Goal: Task Accomplishment & Management: Manage account settings

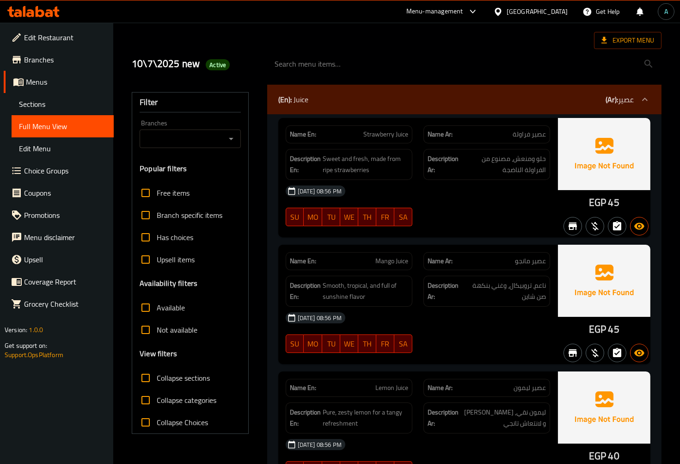
scroll to position [51, 0]
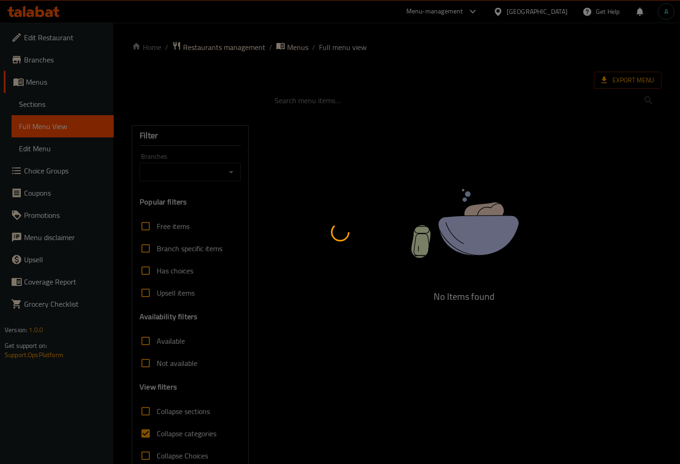
click at [194, 440] on div at bounding box center [340, 232] width 680 height 464
click at [172, 440] on div at bounding box center [340, 232] width 680 height 464
click at [172, 435] on div at bounding box center [340, 232] width 680 height 464
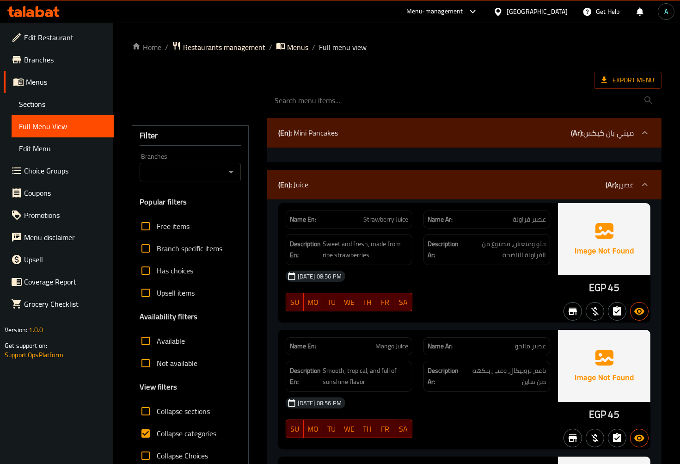
click at [172, 435] on span "Collapse categories" at bounding box center [187, 433] width 60 height 11
click at [157, 435] on input "Collapse categories" at bounding box center [146, 433] width 22 height 22
checkbox input "false"
drag, startPoint x: 601, startPoint y: 290, endPoint x: 606, endPoint y: 292, distance: 5.0
click at [606, 292] on div "EGP 45" at bounding box center [604, 262] width 92 height 119
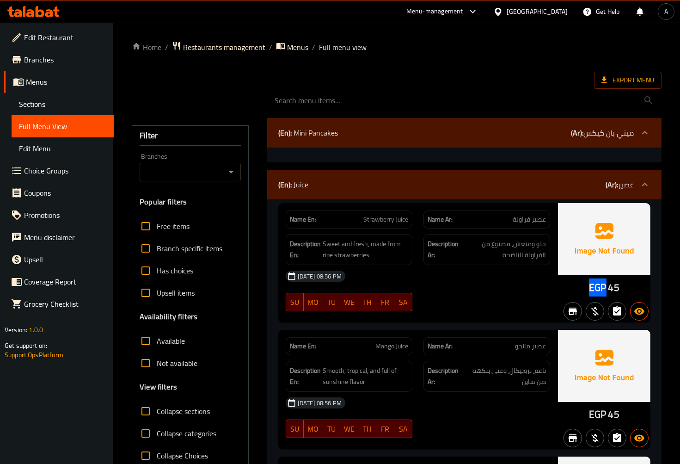
copy span "EGP"
click at [368, 132] on div "(En): Mini Pancakes (Ar): ميني بان كيكس" at bounding box center [455, 132] width 355 height 11
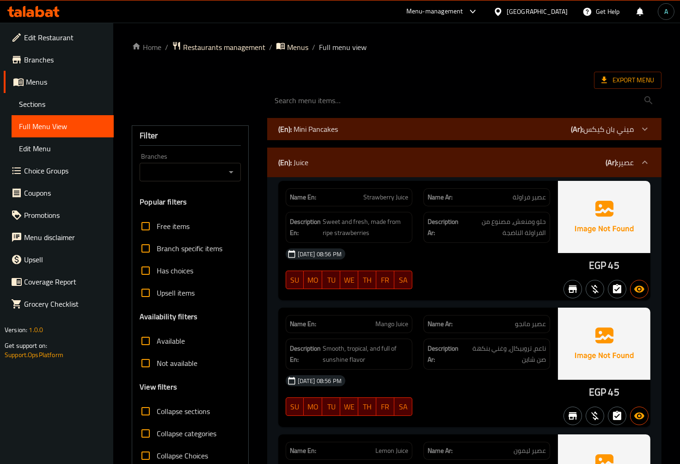
click at [373, 73] on div "Export Menu" at bounding box center [397, 80] width 530 height 17
click at [313, 120] on div "(En): Mini Pancakes (Ar): ميني بان كيكس" at bounding box center [464, 129] width 394 height 22
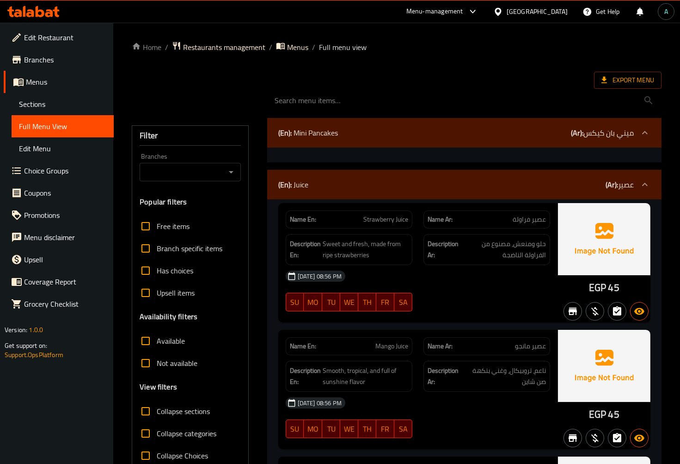
click at [446, 87] on div at bounding box center [464, 100] width 405 height 35
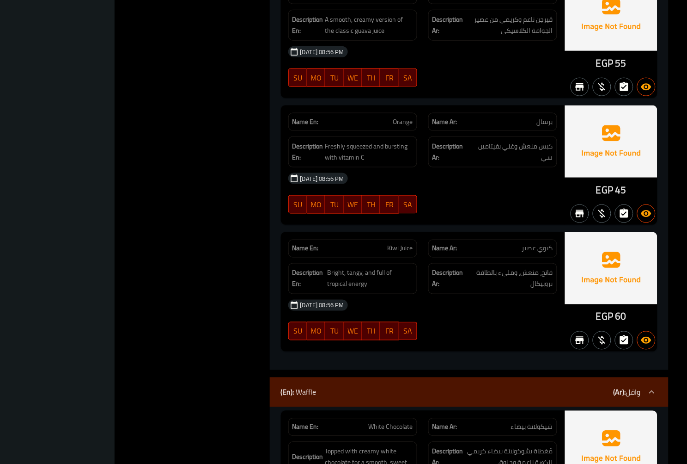
click at [489, 111] on div "Name Ar: برتقال" at bounding box center [493, 121] width 140 height 29
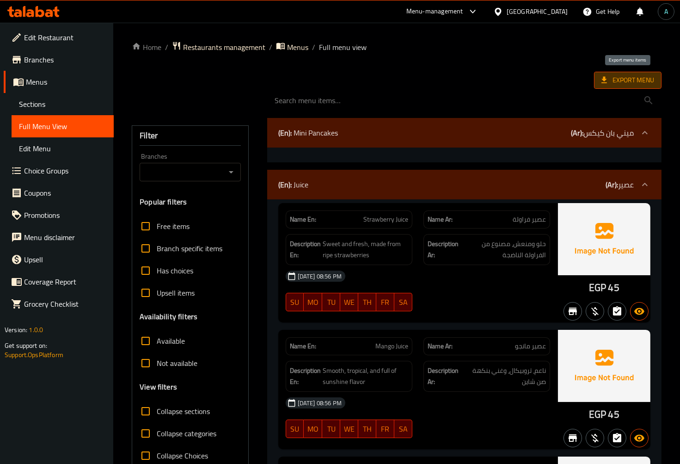
click at [633, 76] on span "Export Menu" at bounding box center [627, 80] width 53 height 12
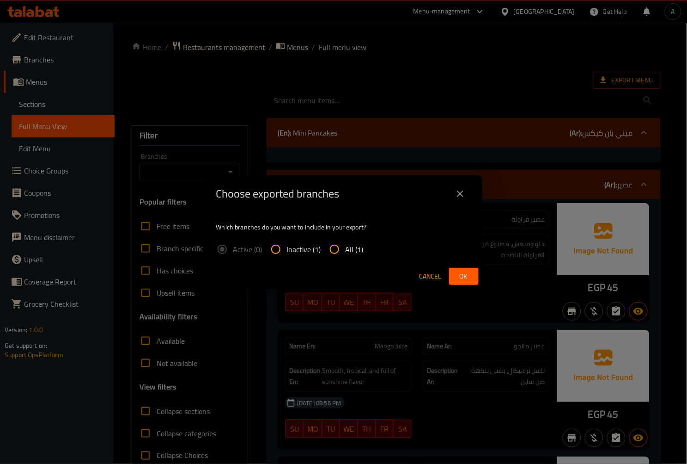
click at [356, 253] on span "All (1)" at bounding box center [355, 249] width 18 height 11
click at [346, 253] on input "All (1)" at bounding box center [335, 249] width 22 height 22
radio input "true"
click at [469, 274] on span "Ok" at bounding box center [464, 276] width 15 height 12
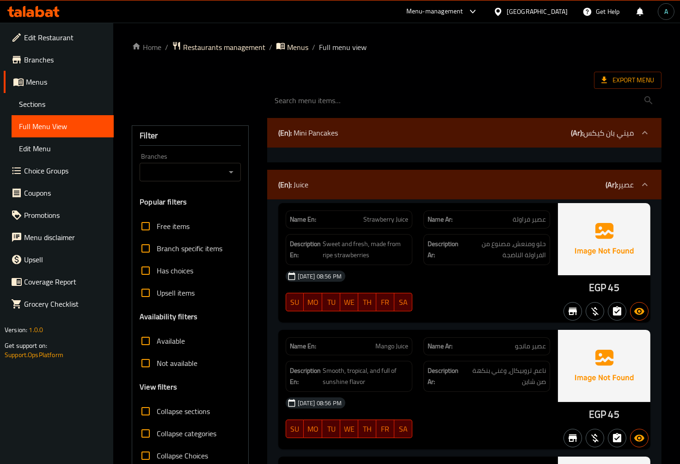
click at [503, 12] on icon at bounding box center [498, 12] width 10 height 10
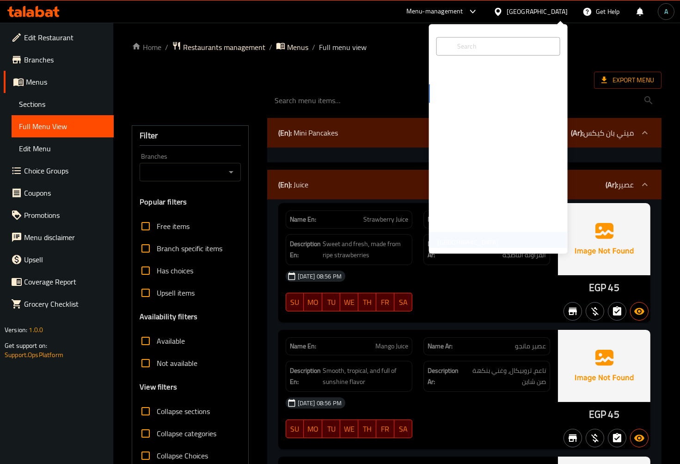
click at [466, 234] on div "United Arab Emirates" at bounding box center [468, 242] width 76 height 21
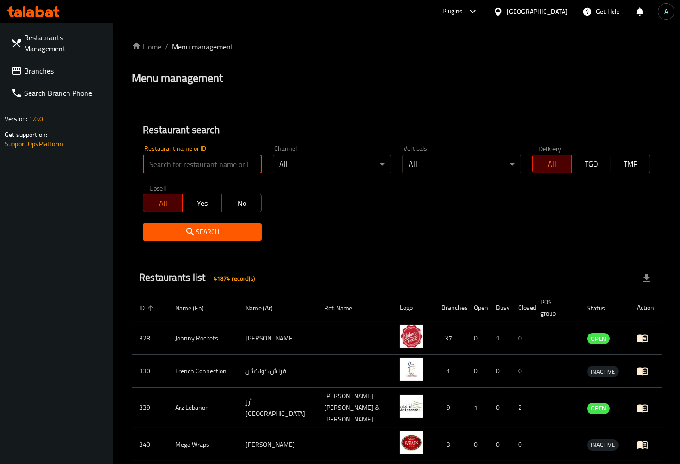
click at [178, 158] on input "search" at bounding box center [202, 164] width 118 height 18
paste input "707372"
type input "707372"
click at [178, 224] on button "Search" at bounding box center [202, 231] width 118 height 17
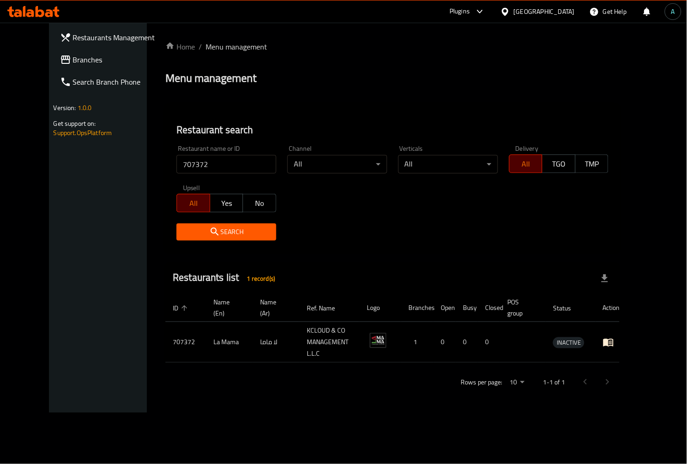
click at [614, 338] on icon "enhanced table" at bounding box center [608, 342] width 11 height 11
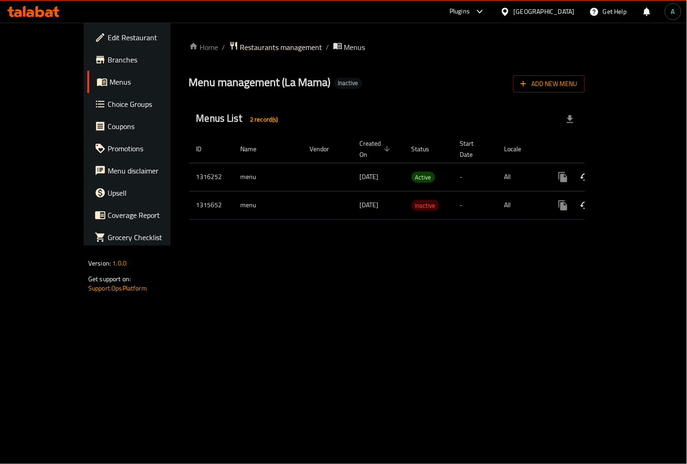
click at [108, 33] on span "Edit Restaurant" at bounding box center [149, 37] width 83 height 11
click at [636, 171] on icon "enhanced table" at bounding box center [630, 176] width 11 height 11
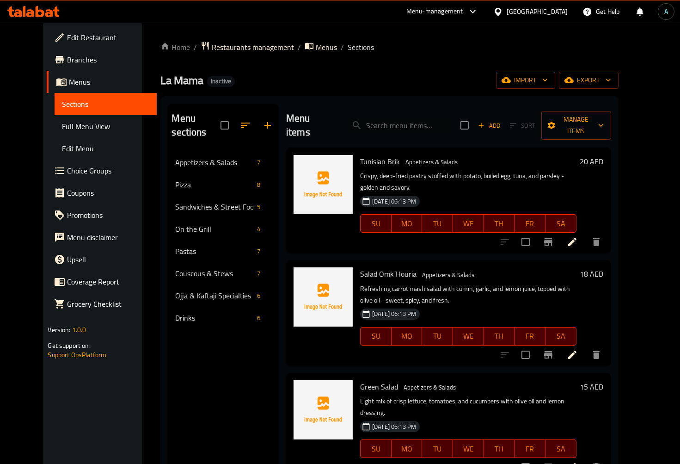
drag, startPoint x: 315, startPoint y: 99, endPoint x: 299, endPoint y: 102, distance: 16.9
click at [315, 99] on div "Menu sections Appetizers & Salads 7 Pizza 8 Sandwiches & Street Food 5 On the G…" at bounding box center [389, 335] width 458 height 478
click at [55, 117] on link "Full Menu View" at bounding box center [106, 126] width 102 height 22
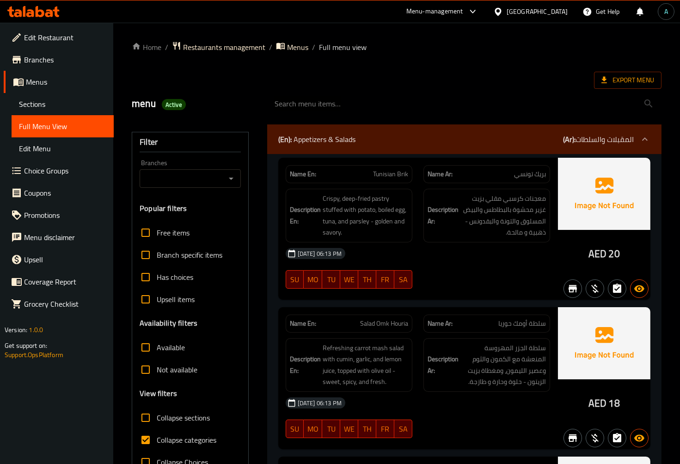
click at [475, 266] on div "07-10-2025 06:13 PM SU MO TU WE TH FR SA" at bounding box center [418, 268] width 276 height 52
click at [158, 442] on span "Collapse categories" at bounding box center [187, 439] width 60 height 11
click at [157, 442] on input "Collapse categories" at bounding box center [146, 440] width 22 height 22
checkbox input "false"
click at [190, 417] on span "Collapse sections" at bounding box center [183, 417] width 53 height 11
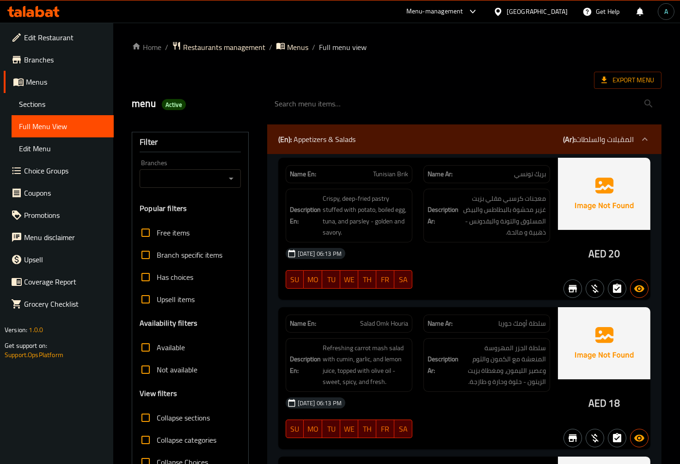
click at [157, 417] on input "Collapse sections" at bounding box center [146, 417] width 22 height 22
checkbox input "true"
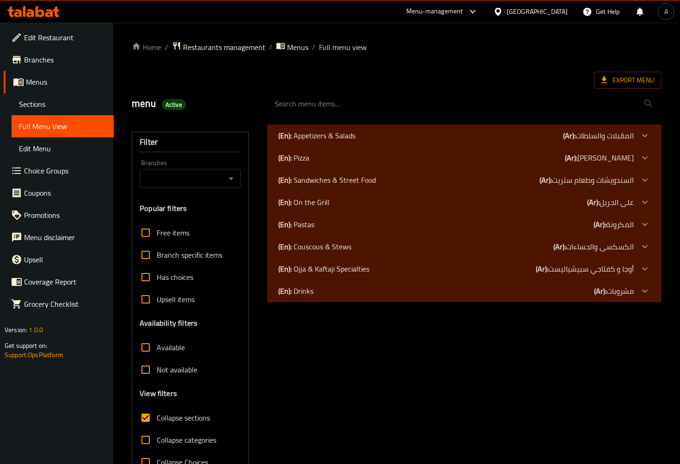
click at [324, 155] on div "(En): Pizza (Ar): بيتزا" at bounding box center [455, 157] width 355 height 11
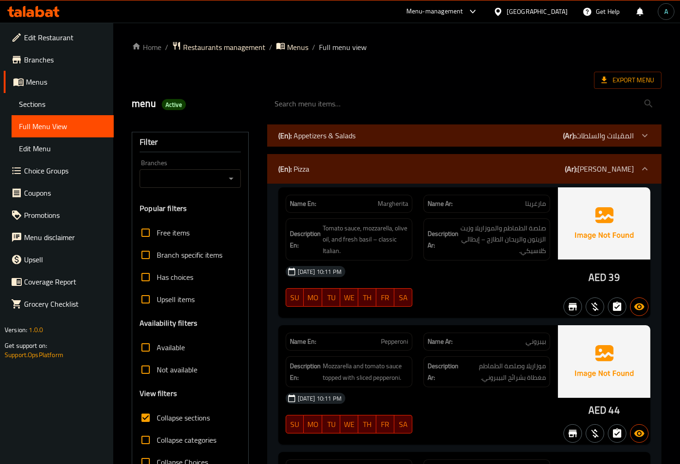
click at [331, 139] on p "(En): Appetizers & Salads" at bounding box center [316, 135] width 77 height 11
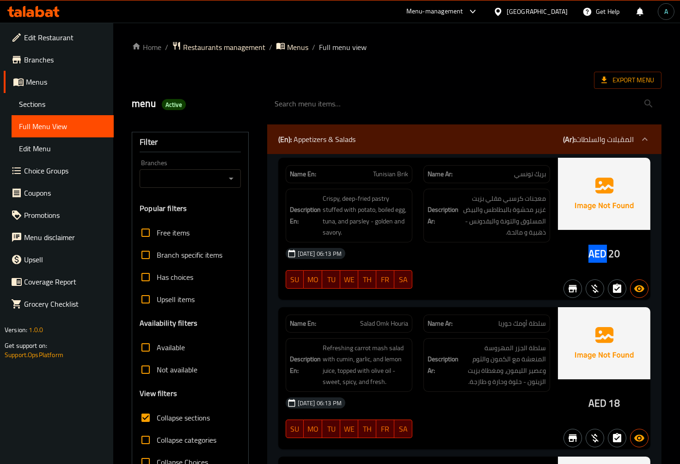
drag, startPoint x: 594, startPoint y: 256, endPoint x: 604, endPoint y: 256, distance: 10.2
click at [605, 256] on div "AED 20" at bounding box center [603, 254] width 31 height 14
copy span "AED"
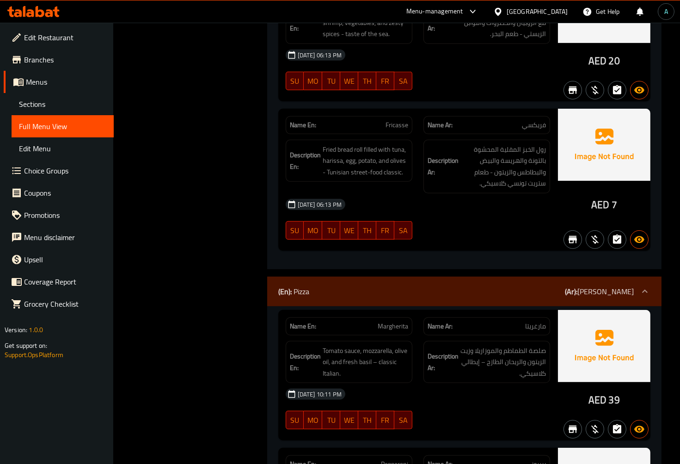
scroll to position [873, 0]
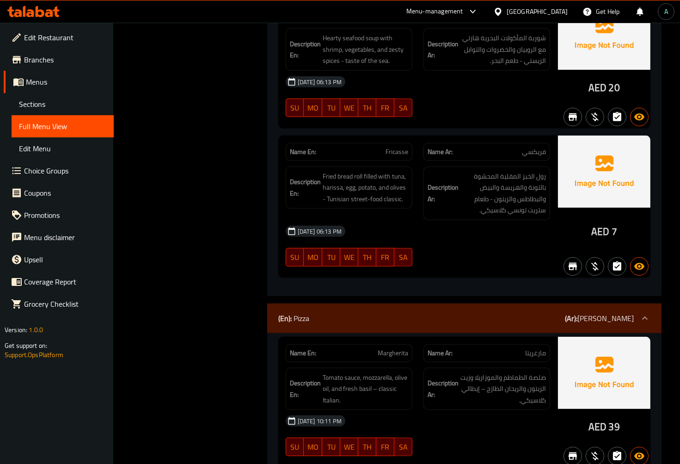
click at [459, 306] on div "(En): Pizza (Ar): بيتزا" at bounding box center [464, 318] width 394 height 30
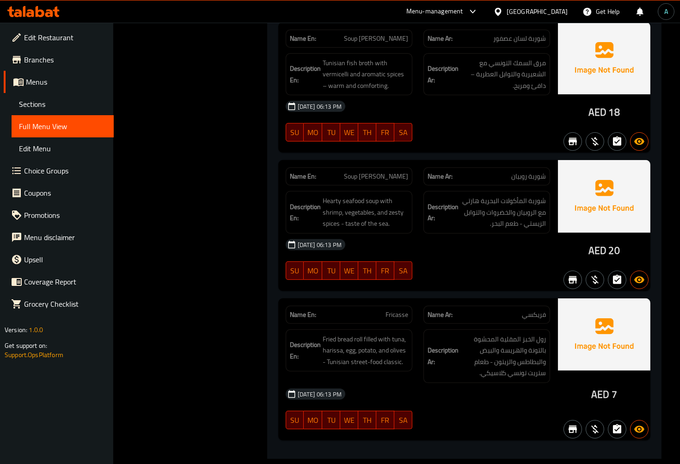
scroll to position [719, 0]
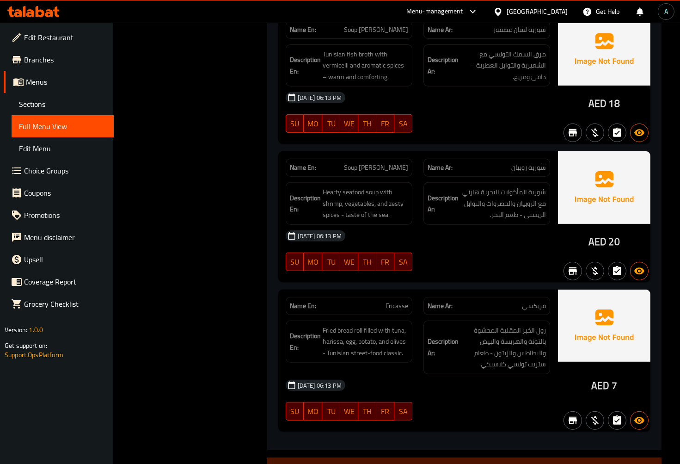
click at [424, 330] on div "Description Ar: رول الخبز المقلية المحشوة بالتونة والهريسة والبيض والبطاطس والز…" at bounding box center [486, 347] width 127 height 54
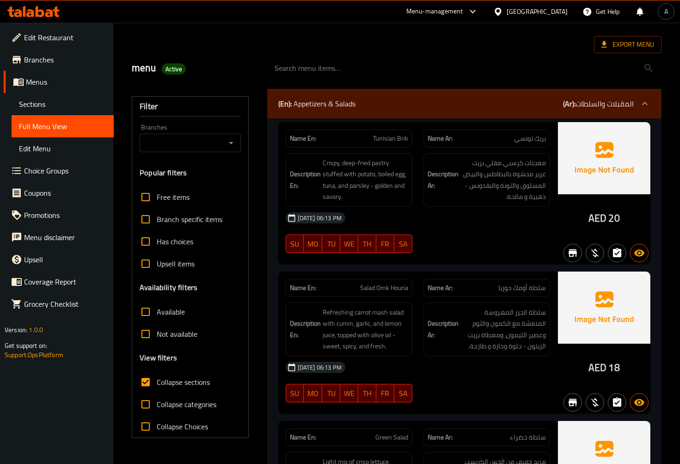
scroll to position [0, 0]
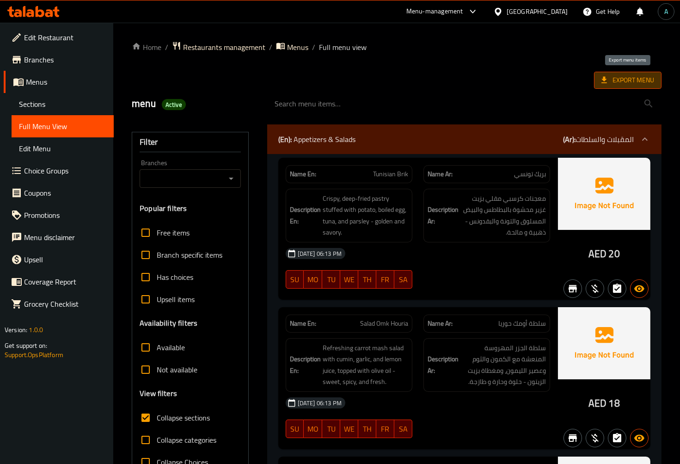
click at [638, 80] on span "Export Menu" at bounding box center [627, 80] width 53 height 12
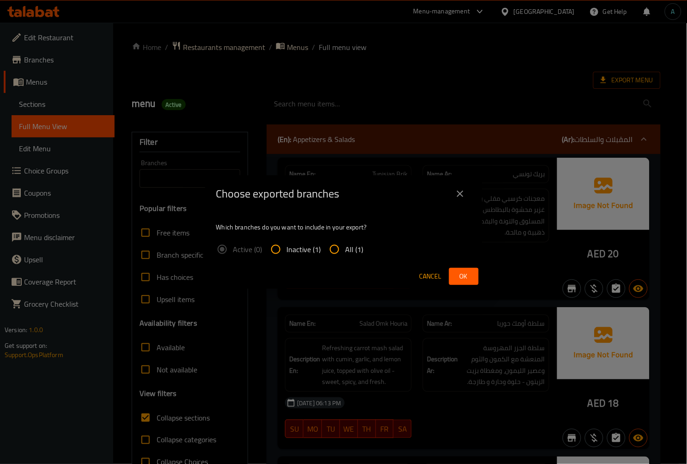
click at [359, 249] on span "All (1)" at bounding box center [355, 249] width 18 height 11
click at [346, 249] on input "All (1)" at bounding box center [335, 249] width 22 height 22
radio input "true"
click at [473, 276] on button "Ok" at bounding box center [464, 276] width 30 height 17
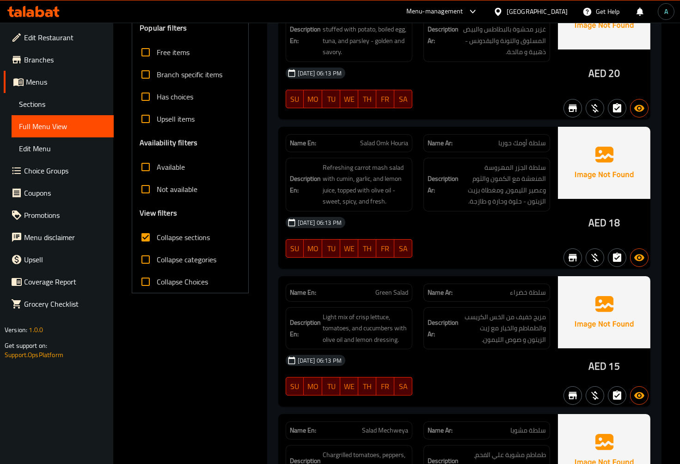
scroll to position [205, 0]
